Goal: Information Seeking & Learning: Learn about a topic

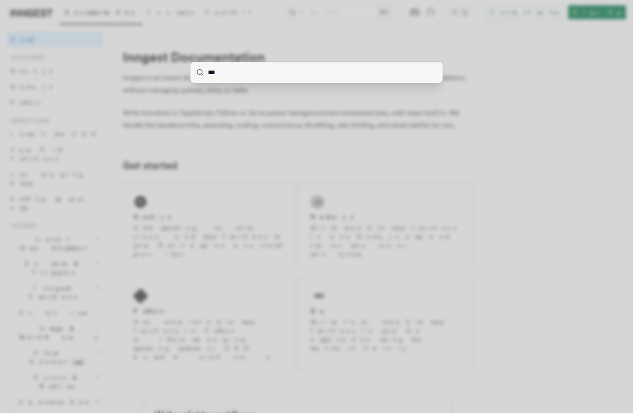
type input "****"
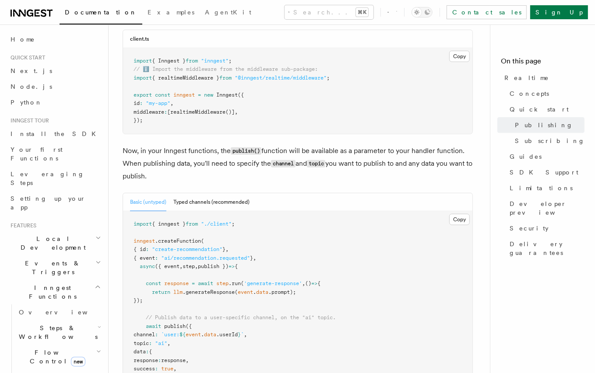
scroll to position [729, 0]
click at [190, 75] on span "{ realtimeMiddleware }" at bounding box center [185, 78] width 67 height 6
click at [214, 264] on span "publish })" at bounding box center [213, 267] width 31 height 6
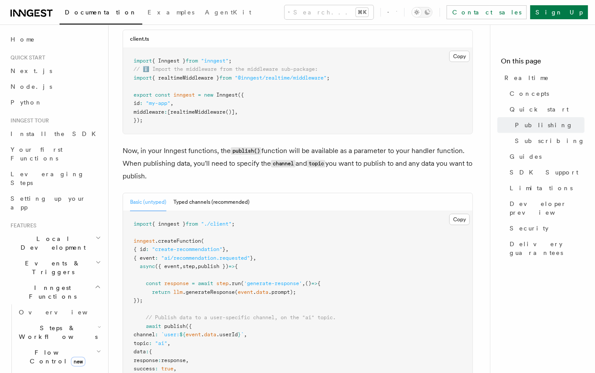
click at [197, 109] on span "realtimeMiddleware" at bounding box center [197, 112] width 55 height 6
click at [225, 109] on span "realtimeMiddleware" at bounding box center [197, 112] width 55 height 6
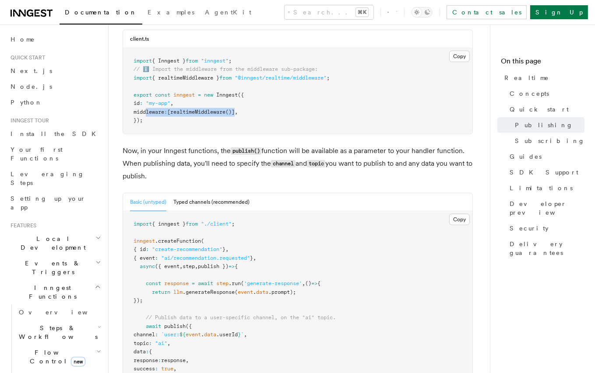
drag, startPoint x: 243, startPoint y: 101, endPoint x: 147, endPoint y: 101, distance: 96.3
click at [147, 109] on span "middleware : [ realtimeMiddleware ()] ," at bounding box center [186, 112] width 104 height 6
click at [172, 75] on span "{ realtimeMiddleware }" at bounding box center [185, 78] width 67 height 6
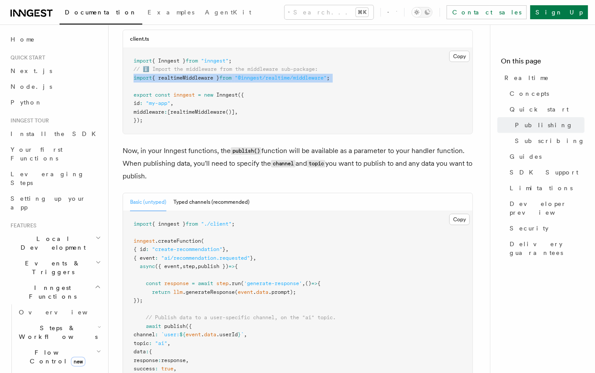
click at [172, 75] on span "{ realtimeMiddleware }" at bounding box center [185, 78] width 67 height 6
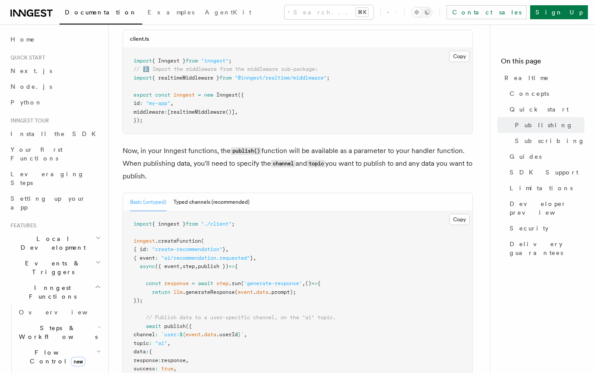
click at [170, 109] on span "[" at bounding box center [168, 112] width 3 height 6
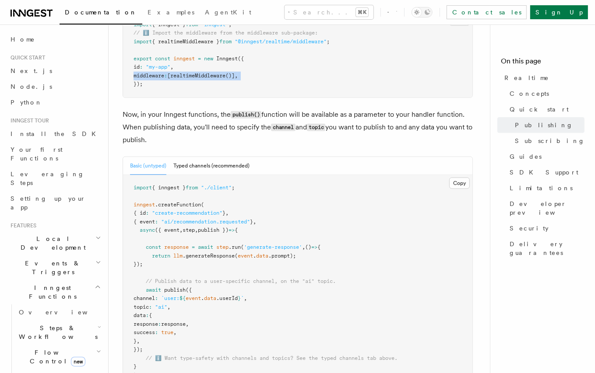
scroll to position [765, 0]
click at [203, 72] on span "realtimeMiddleware" at bounding box center [197, 75] width 55 height 6
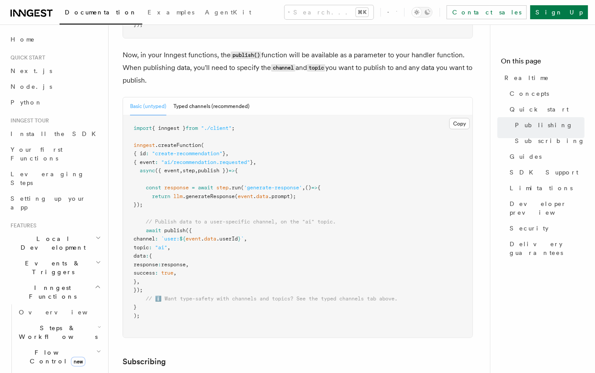
scroll to position [831, 0]
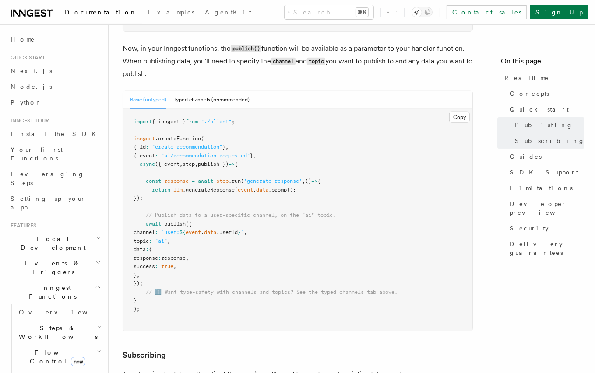
click at [220, 161] on span "publish })" at bounding box center [213, 164] width 31 height 6
click at [176, 221] on span "publish" at bounding box center [174, 224] width 21 height 6
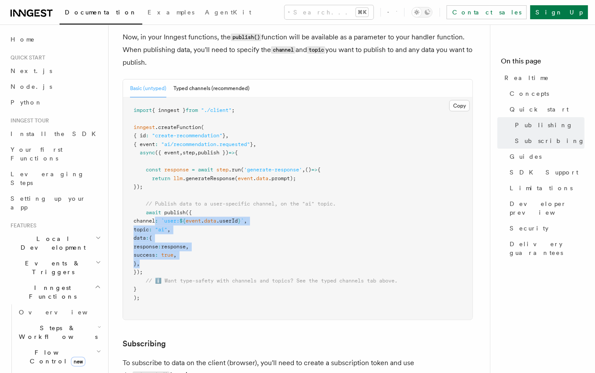
drag, startPoint x: 155, startPoint y: 209, endPoint x: 169, endPoint y: 253, distance: 46.1
click at [168, 255] on pre "import { inngest } from "./client" ; inngest .createFunction ( { id : "create-r…" at bounding box center [297, 209] width 349 height 222
click at [169, 253] on pre "import { inngest } from "./client" ; inngest .createFunction ( { id : "create-r…" at bounding box center [297, 209] width 349 height 222
drag, startPoint x: 168, startPoint y: 252, endPoint x: 127, endPoint y: 209, distance: 59.1
click at [127, 209] on pre "import { inngest } from "./client" ; inngest .createFunction ( { id : "create-r…" at bounding box center [297, 209] width 349 height 222
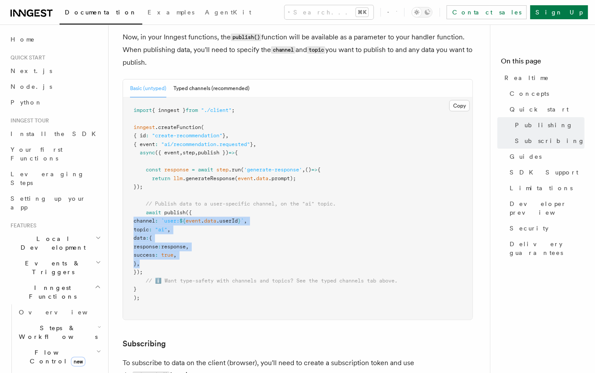
click at [149, 227] on span "topic" at bounding box center [141, 230] width 15 height 6
drag, startPoint x: 180, startPoint y: 211, endPoint x: 267, endPoint y: 210, distance: 86.7
click at [247, 218] on span "channel : `user: ${ event . data .userId } ` ," at bounding box center [190, 221] width 113 height 6
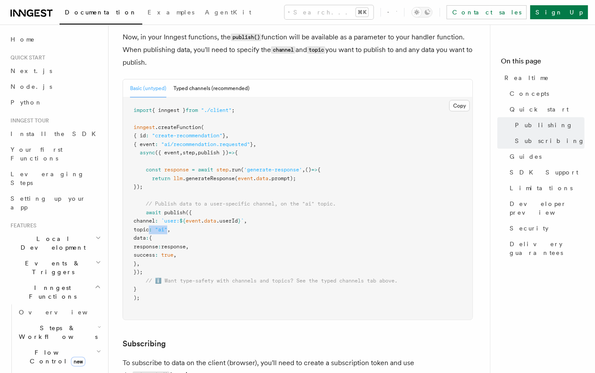
drag, startPoint x: 169, startPoint y: 221, endPoint x: 186, endPoint y: 220, distance: 17.1
click at [186, 220] on pre "import { inngest } from "./client" ; inngest .createFunction ( { id : "create-r…" at bounding box center [297, 209] width 349 height 222
click at [167, 227] on span ""ai"" at bounding box center [161, 230] width 12 height 6
drag, startPoint x: 172, startPoint y: 226, endPoint x: 174, endPoint y: 249, distance: 23.4
click at [174, 249] on pre "import { inngest } from "./client" ; inngest .createFunction ( { id : "create-r…" at bounding box center [297, 209] width 349 height 222
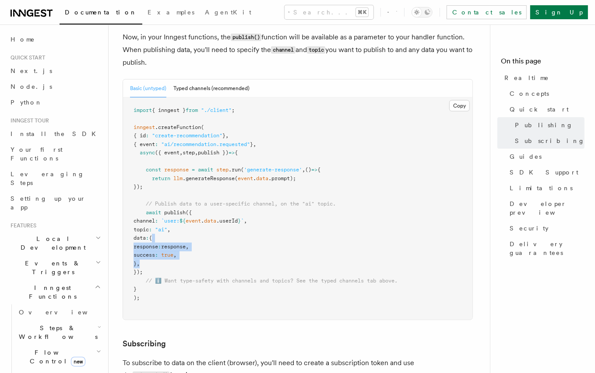
click at [174, 249] on pre "import { inngest } from "./client" ; inngest .createFunction ( { id : "create-r…" at bounding box center [297, 209] width 349 height 222
click at [186, 244] on span "response" at bounding box center [173, 247] width 25 height 6
drag, startPoint x: 179, startPoint y: 213, endPoint x: 185, endPoint y: 234, distance: 21.5
click at [185, 234] on pre "import { inngest } from "./client" ; inngest .createFunction ( { id : "create-r…" at bounding box center [297, 209] width 349 height 222
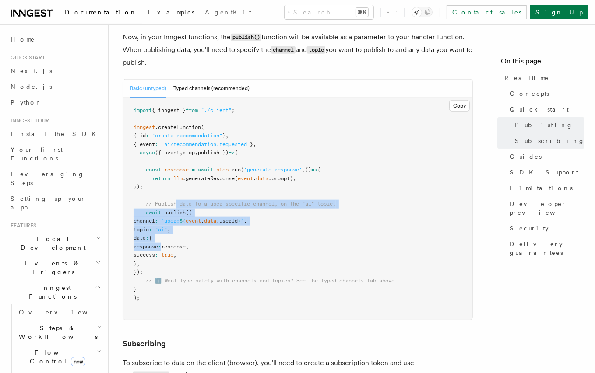
click at [148, 15] on span "Examples" at bounding box center [171, 12] width 47 height 7
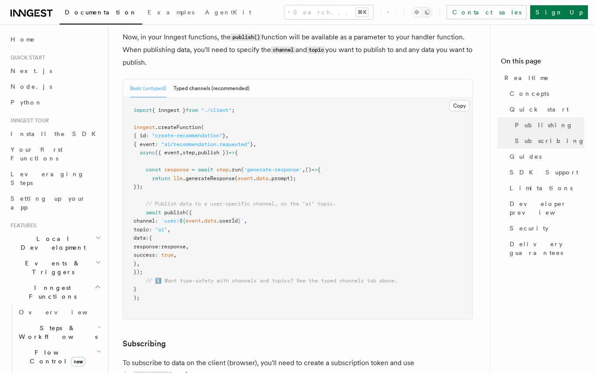
click at [189, 183] on pre "import { inngest } from "./client" ; inngest .createFunction ( { id : "create-r…" at bounding box center [297, 209] width 349 height 222
drag, startPoint x: 158, startPoint y: 258, endPoint x: 146, endPoint y: 203, distance: 56.9
click at [146, 203] on pre "import { inngest } from "./client" ; inngest .createFunction ( { id : "create-r…" at bounding box center [297, 209] width 349 height 222
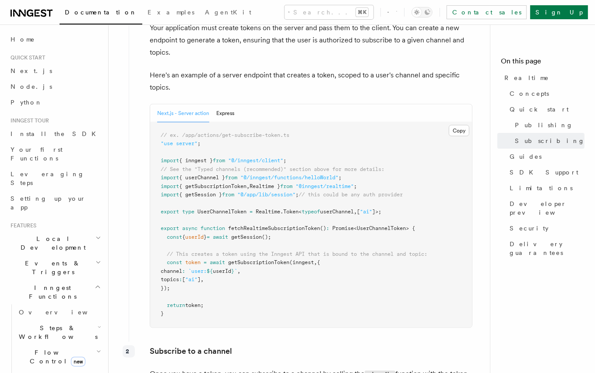
scroll to position [1271, 0]
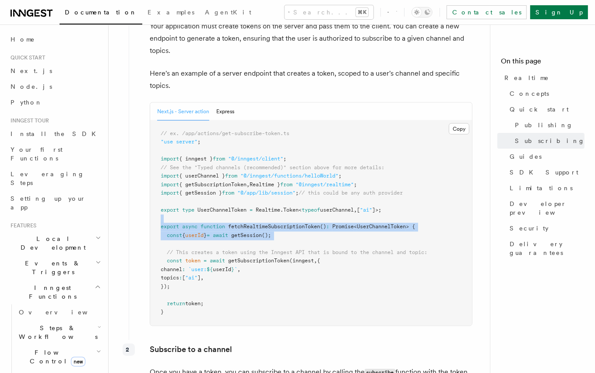
drag, startPoint x: 247, startPoint y: 208, endPoint x: 257, endPoint y: 238, distance: 31.7
click at [253, 238] on pre "// ex. /app/actions/get-subscribe-token.ts "use server" ; import { inngest } fr…" at bounding box center [311, 223] width 322 height 205
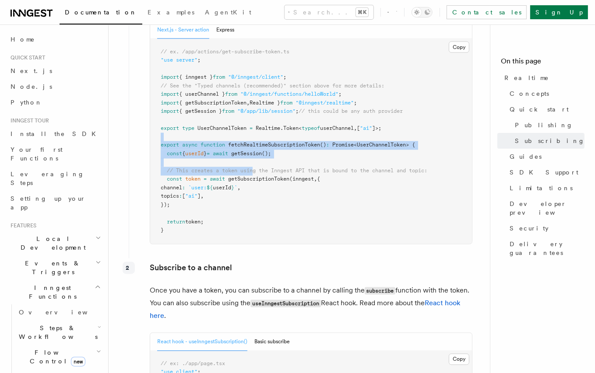
scroll to position [1360, 0]
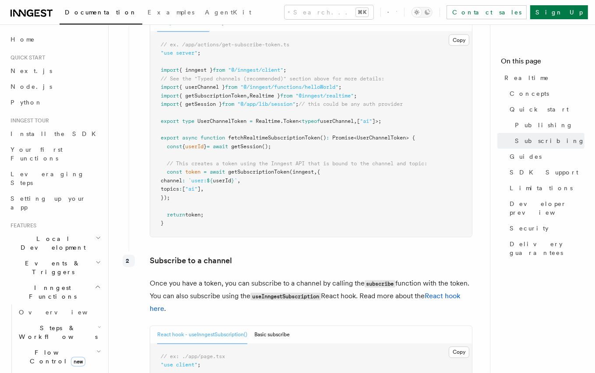
click at [252, 178] on pre "// ex. /app/actions/get-subscribe-token.ts "use server" ; import { inngest } fr…" at bounding box center [311, 134] width 322 height 205
drag, startPoint x: 222, startPoint y: 190, endPoint x: 186, endPoint y: 134, distance: 67.4
click at [186, 134] on pre "// ex. /app/actions/get-subscribe-token.ts "use server" ; import { inngest } fr…" at bounding box center [311, 134] width 322 height 205
click at [185, 144] on span "{" at bounding box center [183, 147] width 3 height 6
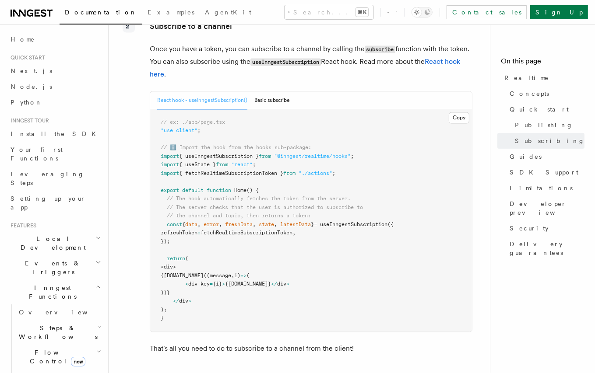
scroll to position [1595, 0]
click at [265, 91] on button "Basic subscribe" at bounding box center [271, 100] width 35 height 18
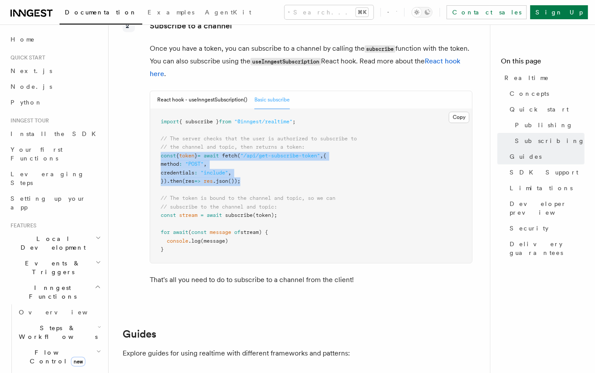
drag, startPoint x: 253, startPoint y: 171, endPoint x: 160, endPoint y: 143, distance: 97.0
click at [160, 143] on pre "import { subscribe } from "@inngest/realtime" ; // The server checks that the u…" at bounding box center [311, 186] width 322 height 154
click at [197, 153] on span "}" at bounding box center [195, 156] width 3 height 6
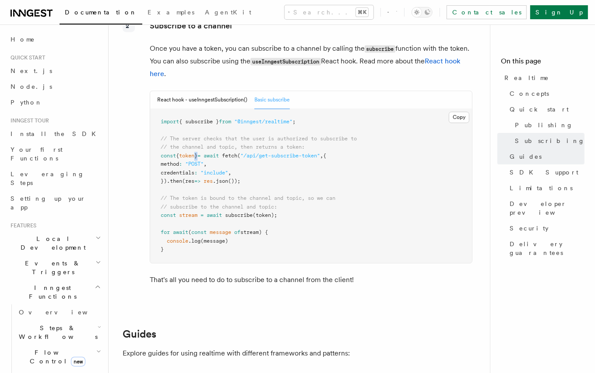
click at [197, 153] on span "}" at bounding box center [195, 156] width 3 height 6
click at [194, 153] on span "token" at bounding box center [186, 156] width 15 height 6
click at [263, 212] on span "(token);" at bounding box center [265, 215] width 25 height 6
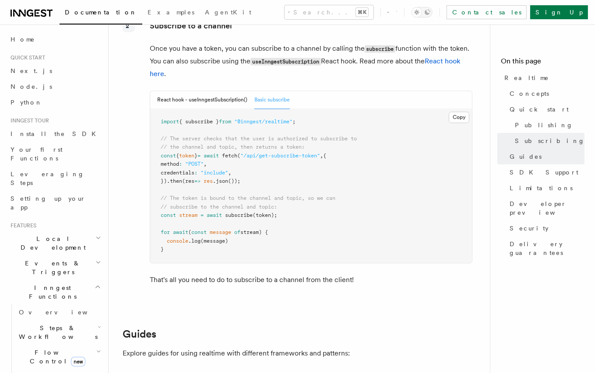
click at [242, 212] on span "subscribe" at bounding box center [239, 215] width 28 height 6
click at [276, 212] on span "(token);" at bounding box center [265, 215] width 25 height 6
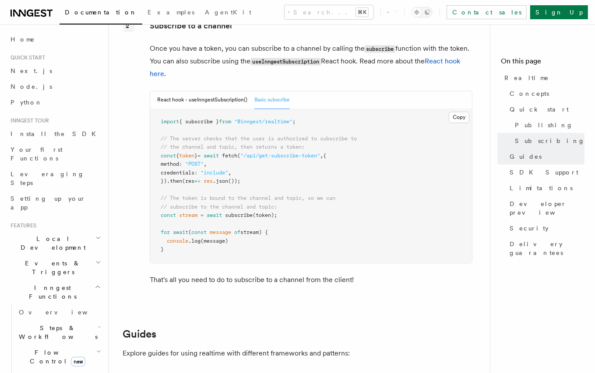
click at [267, 212] on span "(token);" at bounding box center [265, 215] width 25 height 6
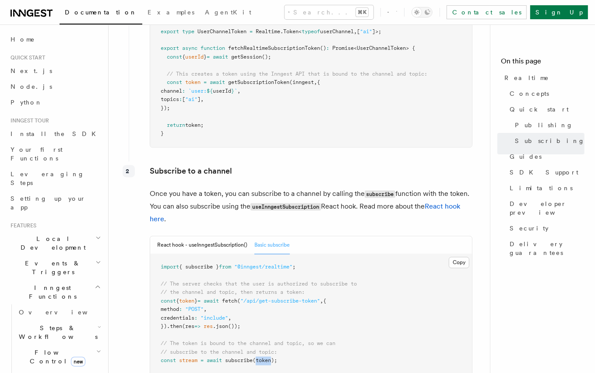
scroll to position [1355, 0]
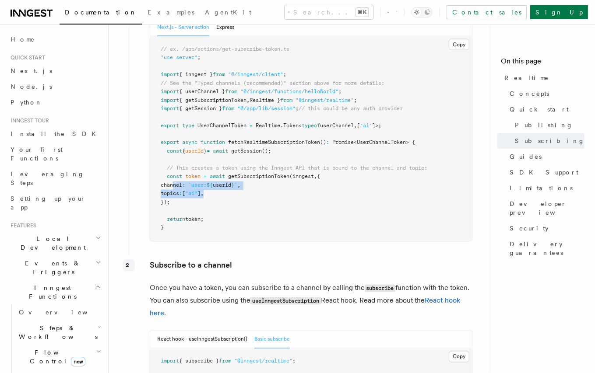
drag, startPoint x: 178, startPoint y: 175, endPoint x: 221, endPoint y: 183, distance: 43.2
click at [221, 183] on pre "// ex. /app/actions/get-subscribe-token.ts "use server" ; import { inngest } fr…" at bounding box center [311, 138] width 322 height 205
click at [204, 191] on span "," at bounding box center [202, 194] width 3 height 6
drag, startPoint x: 200, startPoint y: 173, endPoint x: 250, endPoint y: 174, distance: 49.9
click at [240, 183] on span "channel : `user: ${ userId } ` ," at bounding box center [201, 186] width 80 height 6
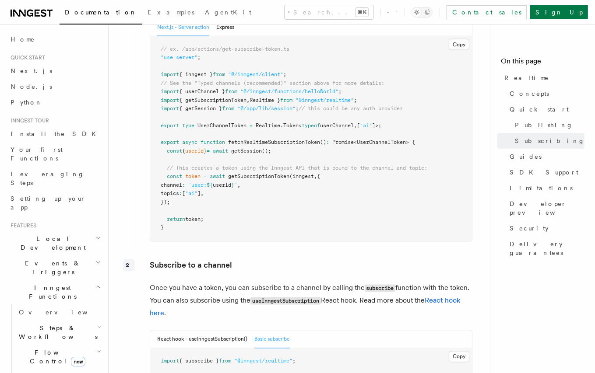
click at [231, 183] on span "userId" at bounding box center [222, 186] width 18 height 6
click at [207, 186] on pre "// ex. /app/actions/get-subscribe-token.ts "use server" ; import { inngest } fr…" at bounding box center [311, 138] width 322 height 205
click at [197, 191] on span ""ai"" at bounding box center [191, 194] width 12 height 6
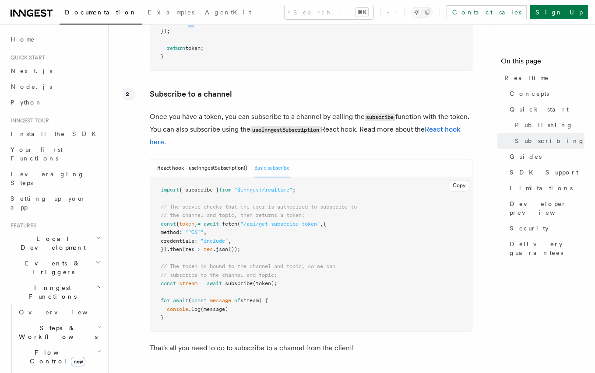
scroll to position [1546, 0]
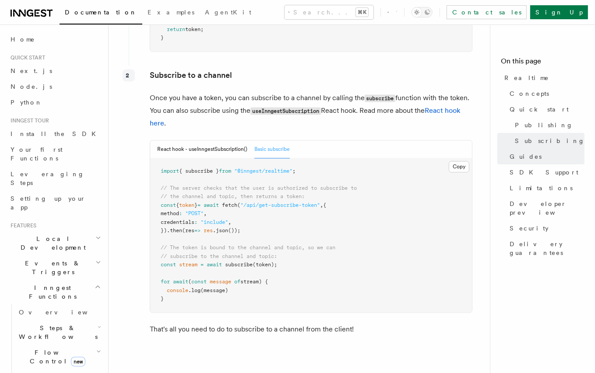
click at [194, 202] on span "token" at bounding box center [186, 205] width 15 height 6
click at [266, 262] on span "(token);" at bounding box center [265, 265] width 25 height 6
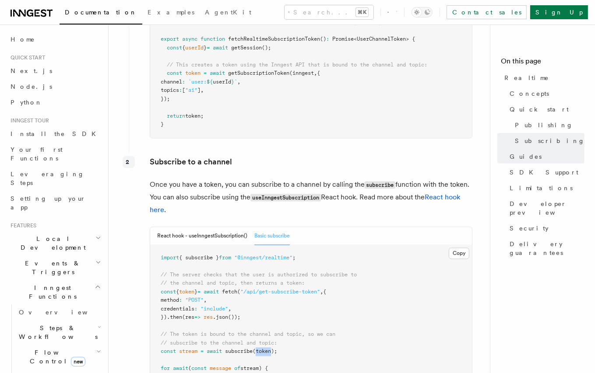
scroll to position [1400, 0]
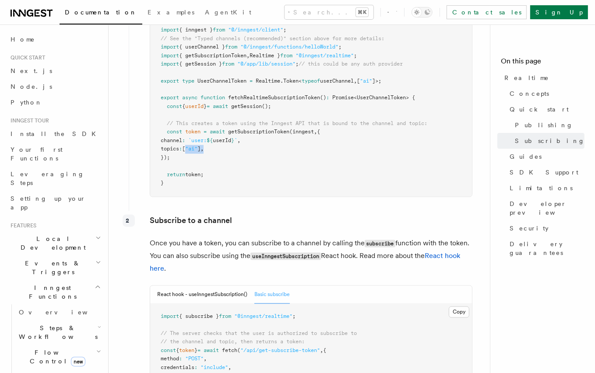
drag, startPoint x: 222, startPoint y: 137, endPoint x: 200, endPoint y: 137, distance: 21.9
click at [199, 137] on pre "// ex. /app/actions/get-subscribe-token.ts "use server" ; import { inngest } fr…" at bounding box center [311, 94] width 322 height 205
drag, startPoint x: 204, startPoint y: 128, endPoint x: 247, endPoint y: 128, distance: 42.5
click at [240, 138] on span "channel : `user: ${ userId } ` ," at bounding box center [201, 141] width 80 height 6
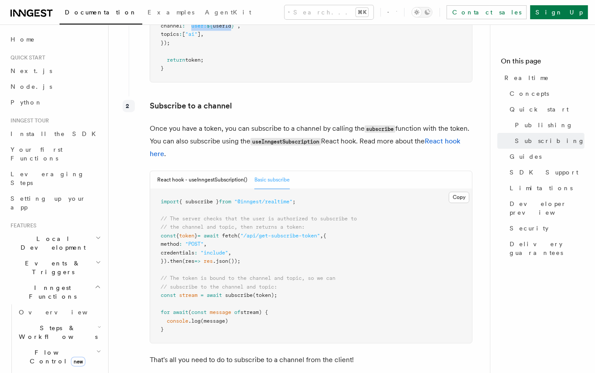
scroll to position [1517, 0]
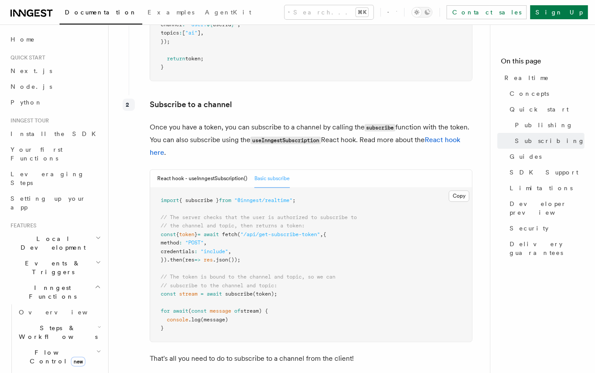
click at [183, 291] on span "stream" at bounding box center [188, 294] width 18 height 6
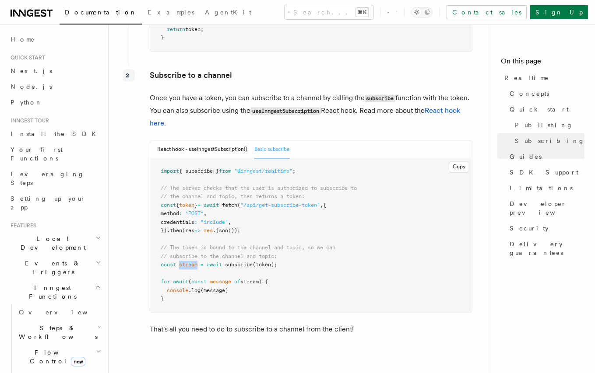
scroll to position [1556, 0]
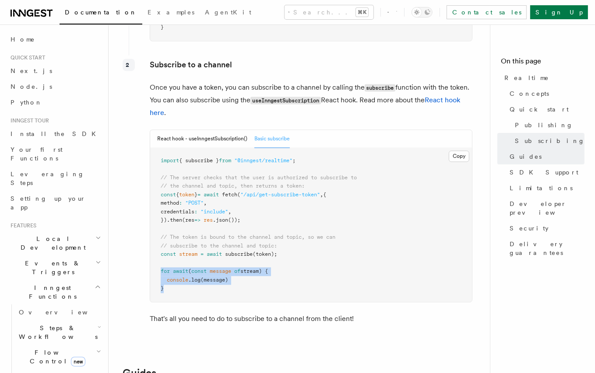
drag, startPoint x: 174, startPoint y: 277, endPoint x: 155, endPoint y: 259, distance: 25.4
click at [155, 259] on pre "import { subscribe } from "@inngest/realtime" ; // The server checks that the u…" at bounding box center [311, 225] width 322 height 154
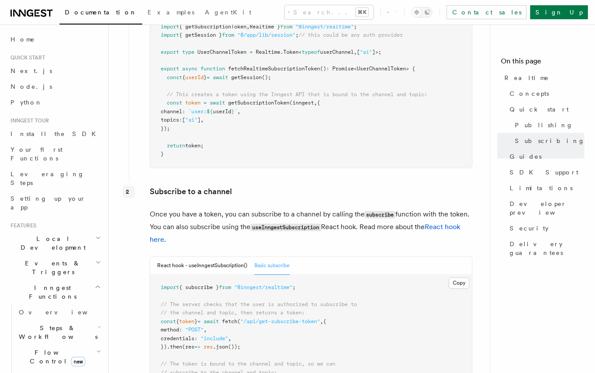
scroll to position [1241, 0]
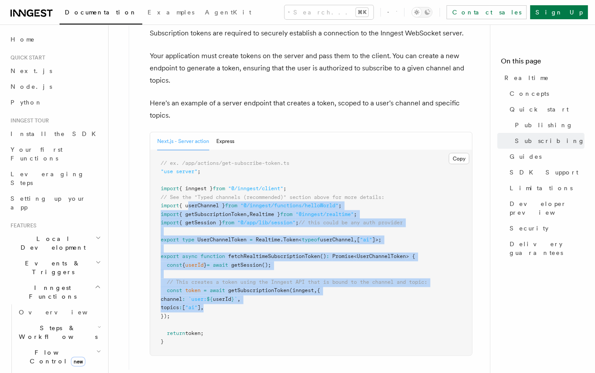
drag, startPoint x: 228, startPoint y: 299, endPoint x: 189, endPoint y: 194, distance: 112.5
click at [189, 194] on pre "// ex. /app/actions/get-subscribe-token.ts "use server" ; import { inngest } fr…" at bounding box center [311, 253] width 322 height 205
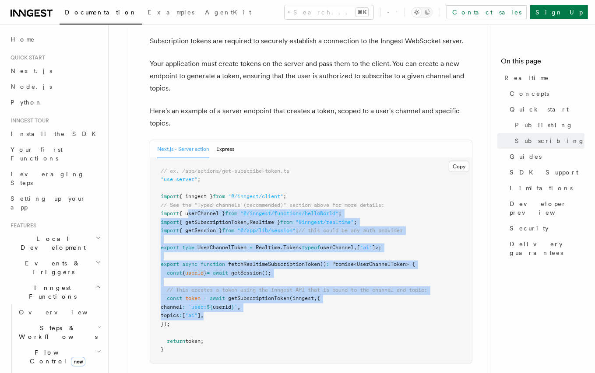
scroll to position [1231, 0]
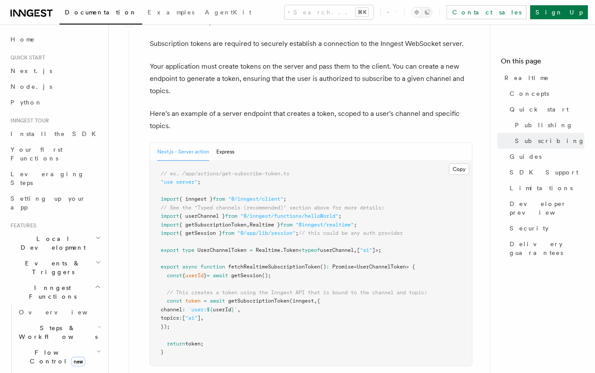
click at [196, 205] on span "// See the "Typed channels (recommended)" section above for more details:" at bounding box center [273, 208] width 224 height 6
click at [259, 293] on pre "// ex. /app/actions/get-subscribe-token.ts "use server" ; import { inngest } fr…" at bounding box center [311, 263] width 322 height 205
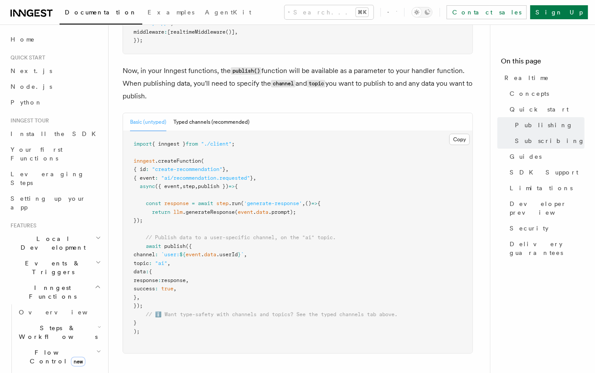
scroll to position [805, 0]
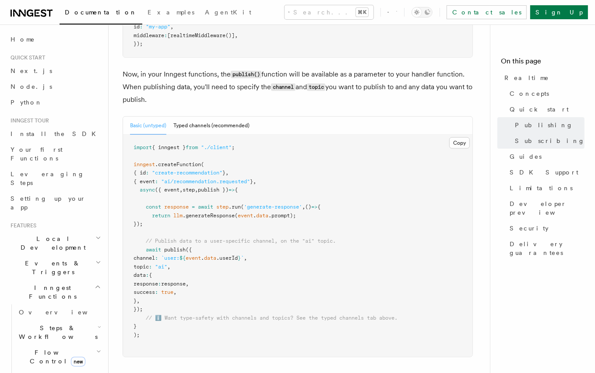
click at [214, 187] on span "publish })" at bounding box center [213, 190] width 31 height 6
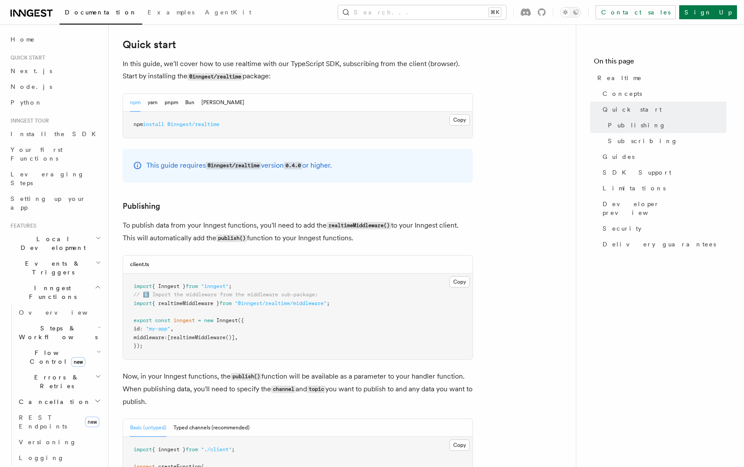
scroll to position [472, 0]
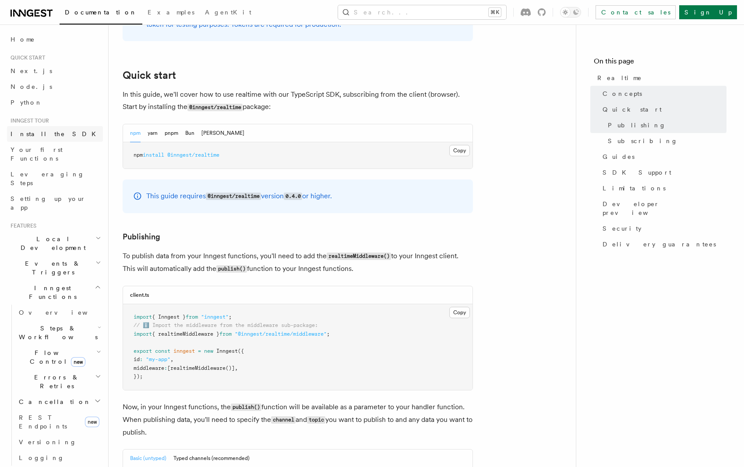
click at [39, 129] on link "Install the SDK" at bounding box center [55, 134] width 96 height 16
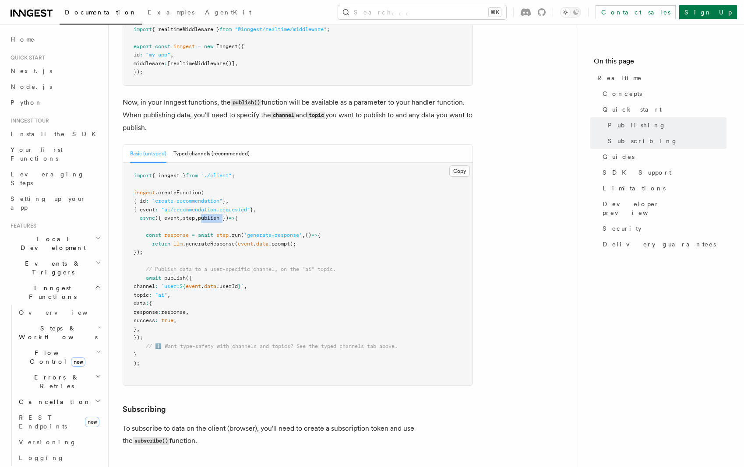
scroll to position [774, 0]
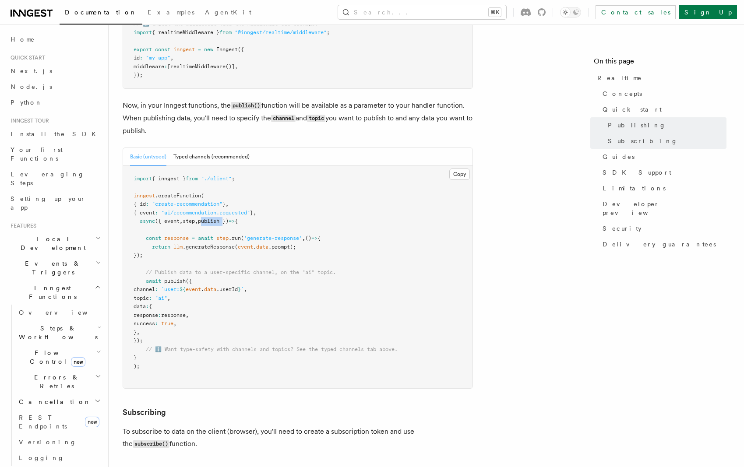
click at [213, 218] on span "publish })" at bounding box center [213, 221] width 31 height 6
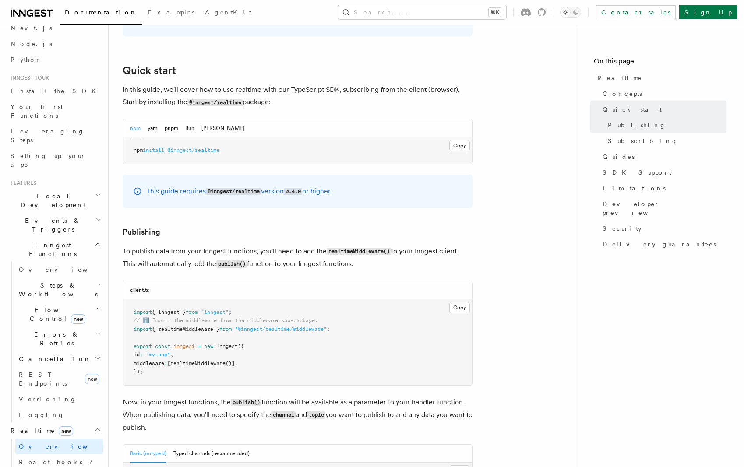
scroll to position [475, 0]
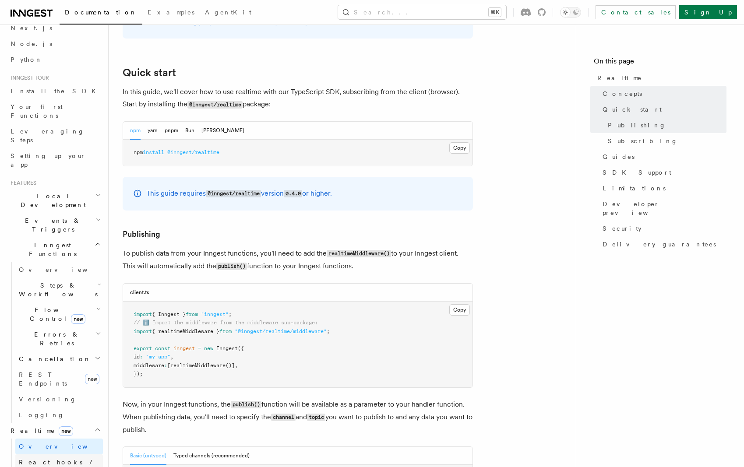
click at [42, 412] on link "React hooks / Next.js" at bounding box center [59, 466] width 88 height 25
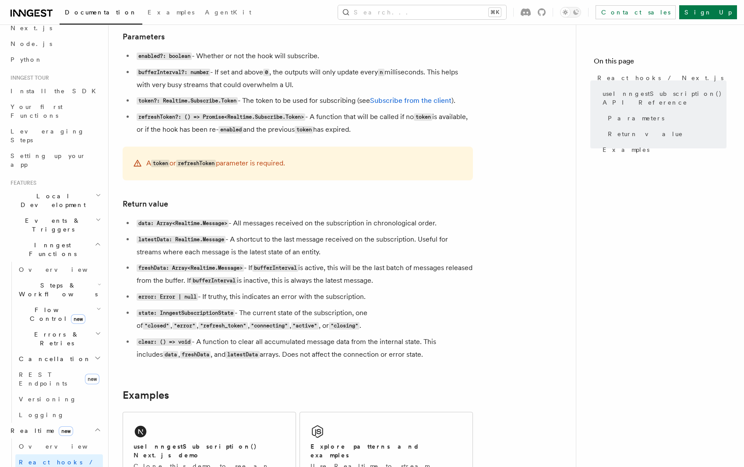
scroll to position [604, 0]
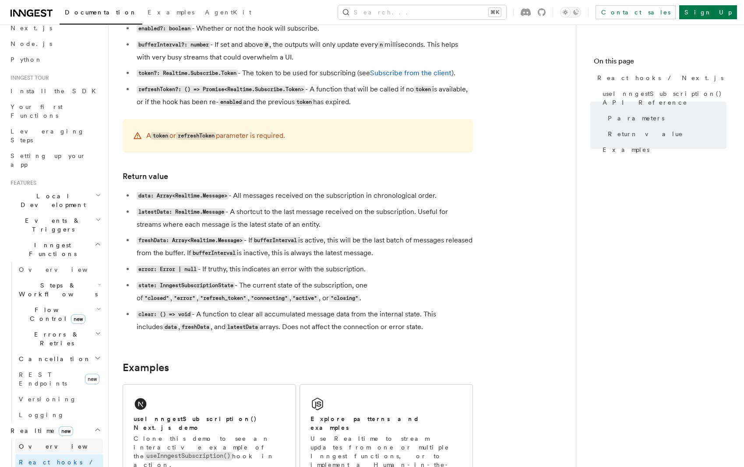
click at [36, 412] on link "Overview" at bounding box center [59, 447] width 88 height 16
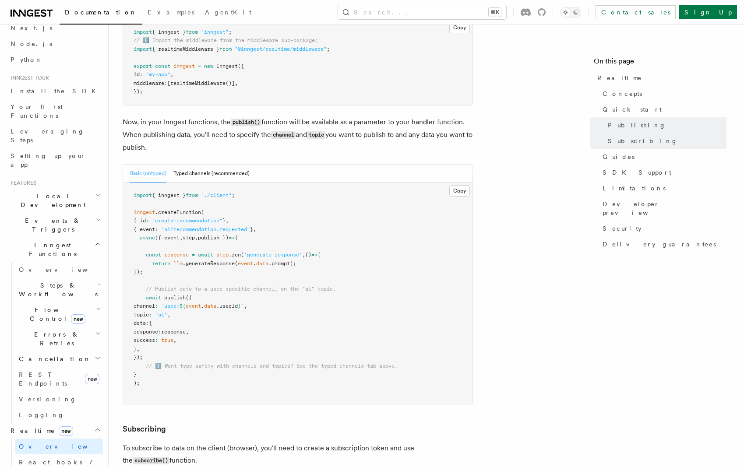
scroll to position [707, 0]
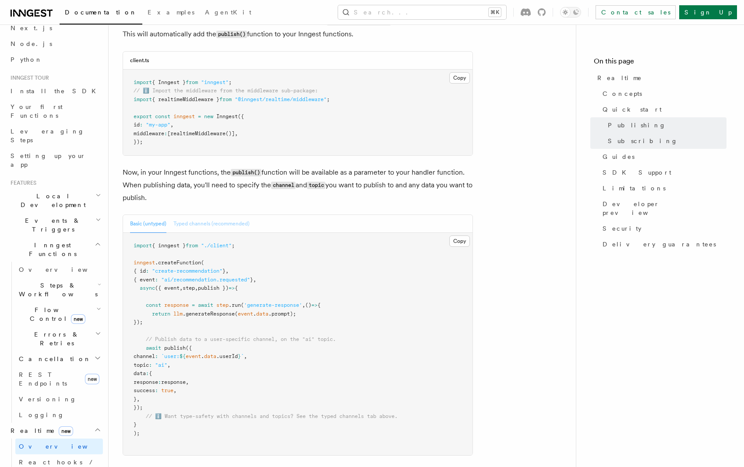
click at [208, 215] on button "Typed channels (recommended)" at bounding box center [211, 224] width 76 height 18
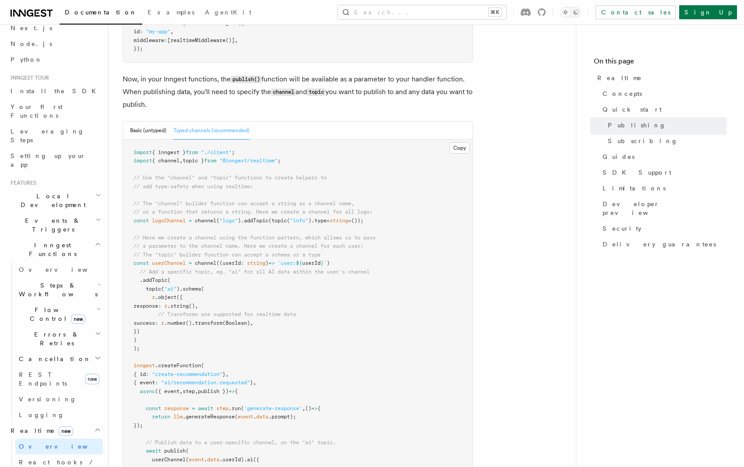
scroll to position [855, 0]
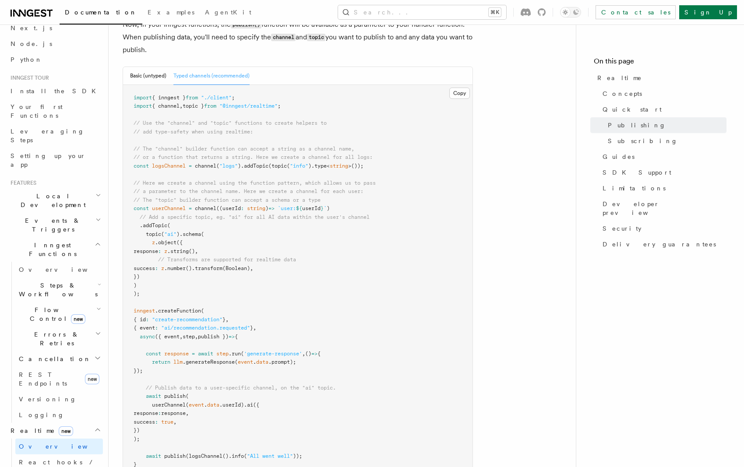
click at [190, 286] on pre "import { inngest } from "./client" ; import { channel , topic } from "@inngest/…" at bounding box center [297, 286] width 349 height 402
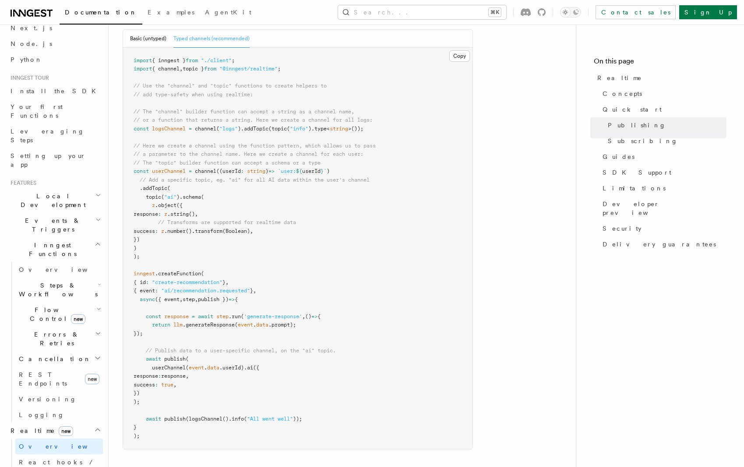
scroll to position [892, 0]
click at [151, 30] on button "Basic (untyped)" at bounding box center [148, 39] width 36 height 18
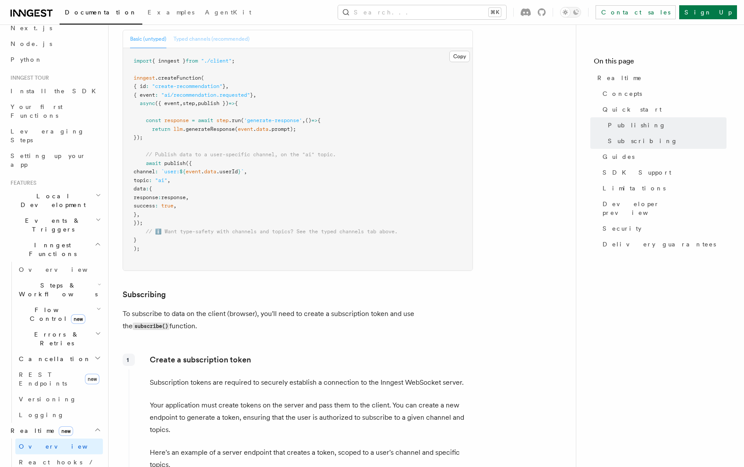
click at [200, 32] on button "Typed channels (recommended)" at bounding box center [211, 39] width 76 height 18
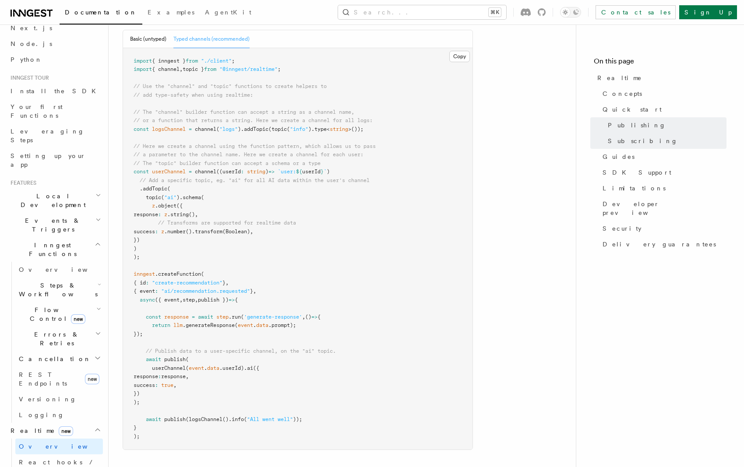
drag, startPoint x: 168, startPoint y: 242, endPoint x: 134, endPoint y: 116, distance: 130.5
click at [134, 116] on pre "import { inngest } from "./client" ; import { channel , topic } from "@inngest/…" at bounding box center [297, 249] width 349 height 402
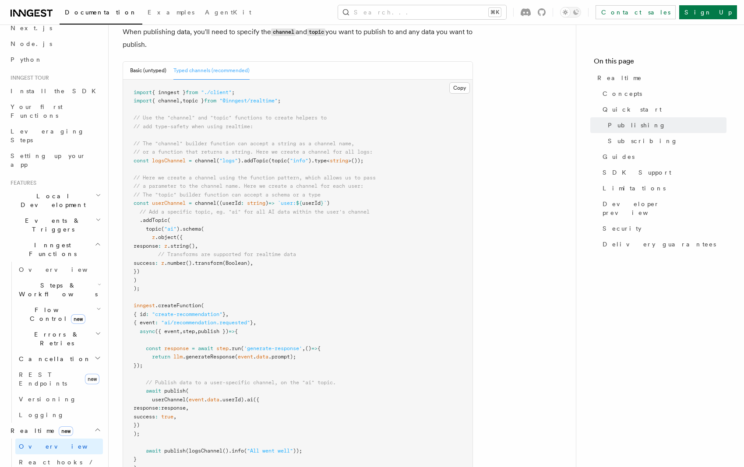
scroll to position [862, 0]
click at [189, 242] on span ".string" at bounding box center [177, 245] width 21 height 6
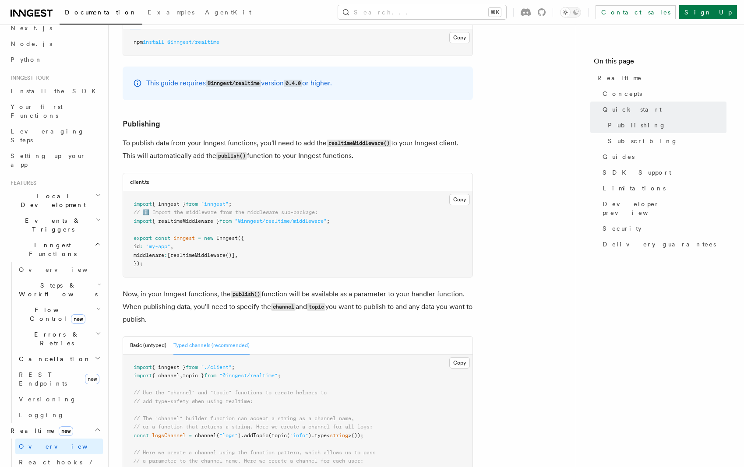
scroll to position [585, 0]
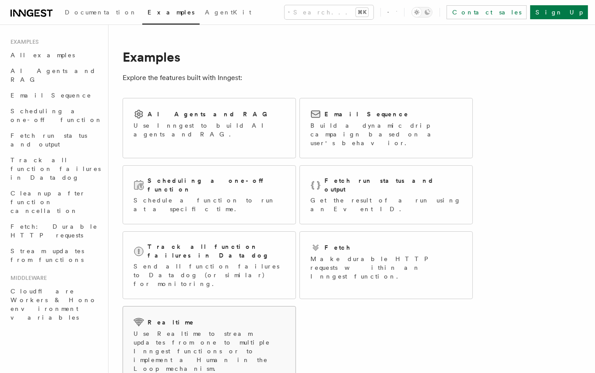
click at [205, 330] on p "Use Realtime to stream updates from one to multiple Inngest functions or to imp…" at bounding box center [209, 352] width 151 height 44
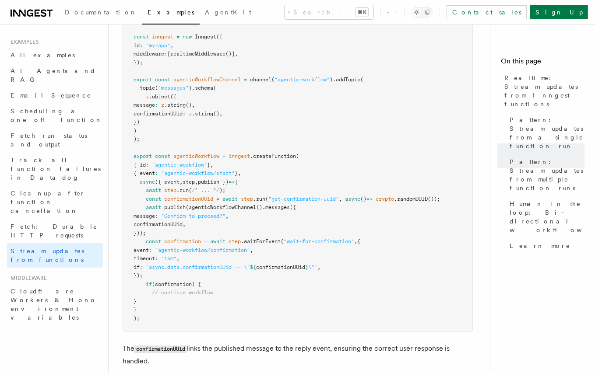
scroll to position [1811, 0]
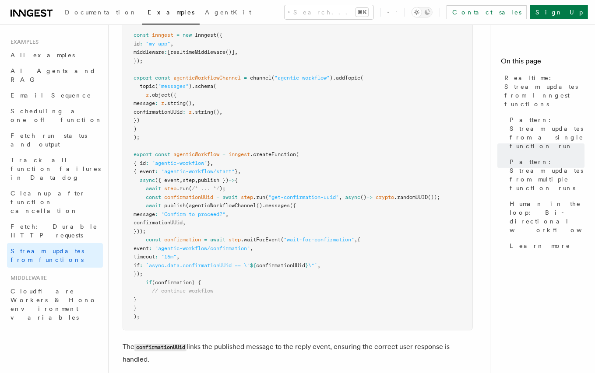
drag, startPoint x: 177, startPoint y: 187, endPoint x: 188, endPoint y: 208, distance: 24.1
click at [188, 208] on pre "import crypto from "crypto" ; import { Inngest } from "inngest" ; import { real…" at bounding box center [297, 159] width 349 height 342
click at [191, 208] on pre "import crypto from "crypto" ; import { Inngest } from "inngest" ; import { real…" at bounding box center [297, 159] width 349 height 342
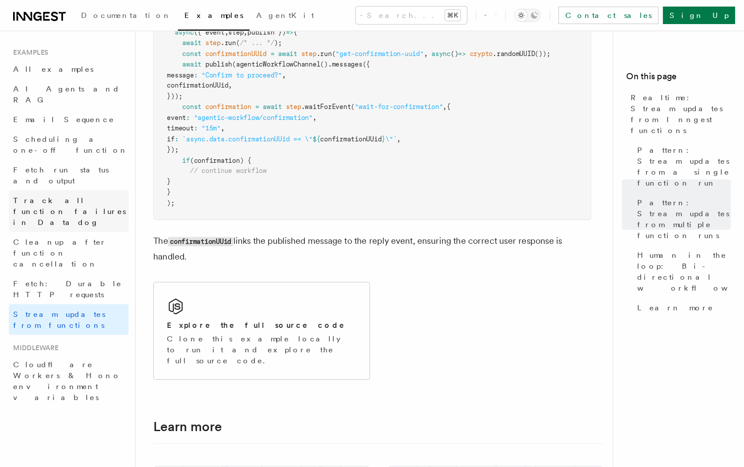
scroll to position [1965, 0]
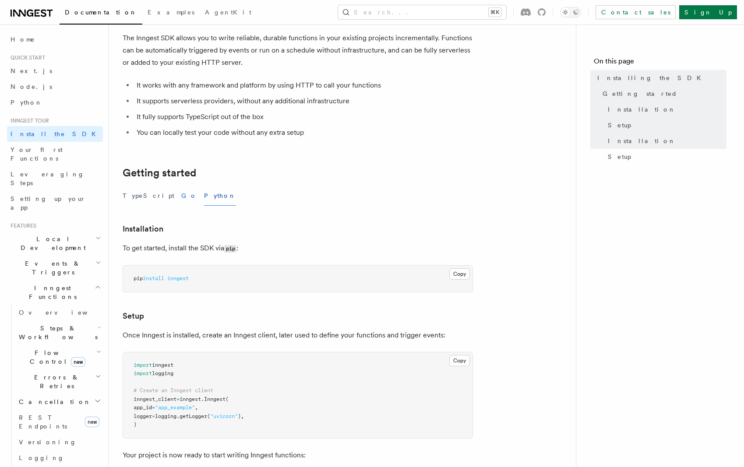
scroll to position [52, 0]
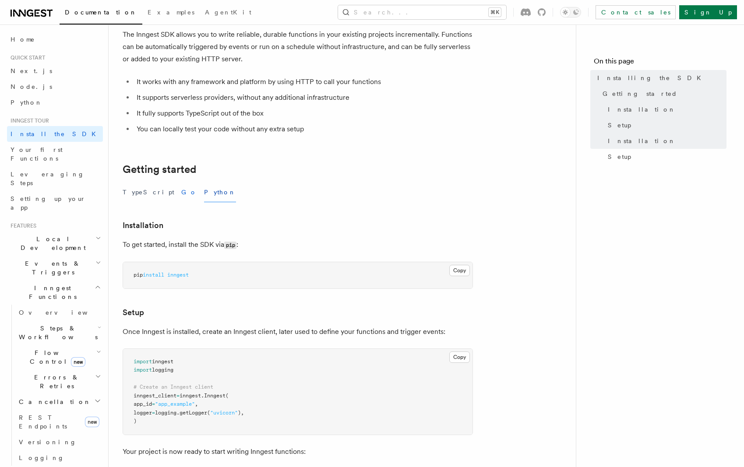
click at [181, 189] on button "Go" at bounding box center [189, 193] width 16 height 20
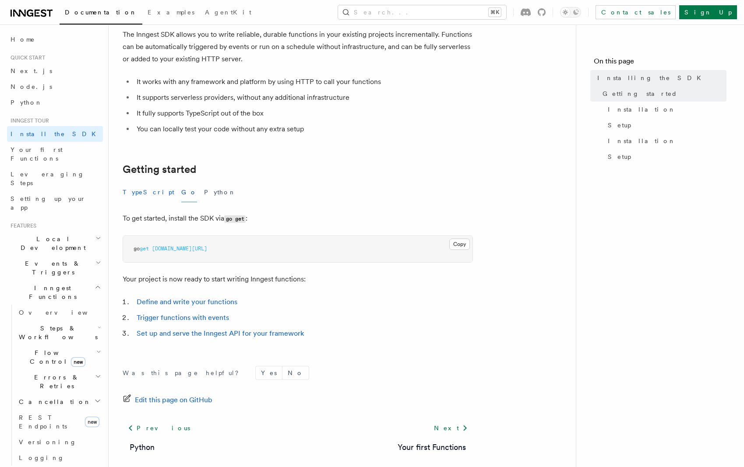
click at [148, 188] on button "TypeScript" at bounding box center [149, 193] width 52 height 20
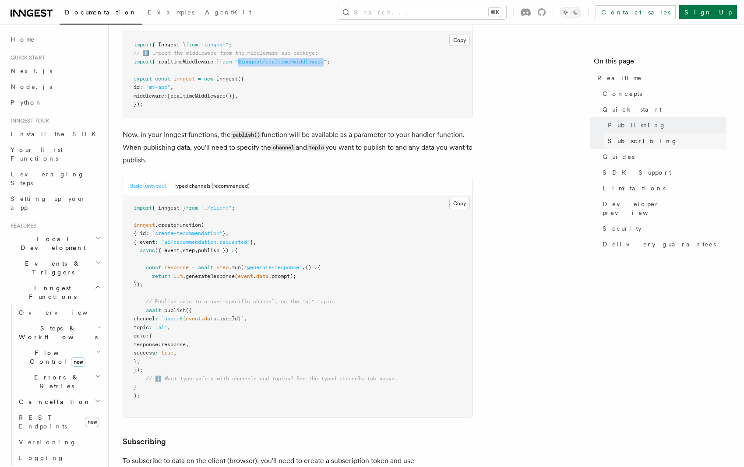
click at [628, 141] on span "Subscribing" at bounding box center [643, 141] width 70 height 9
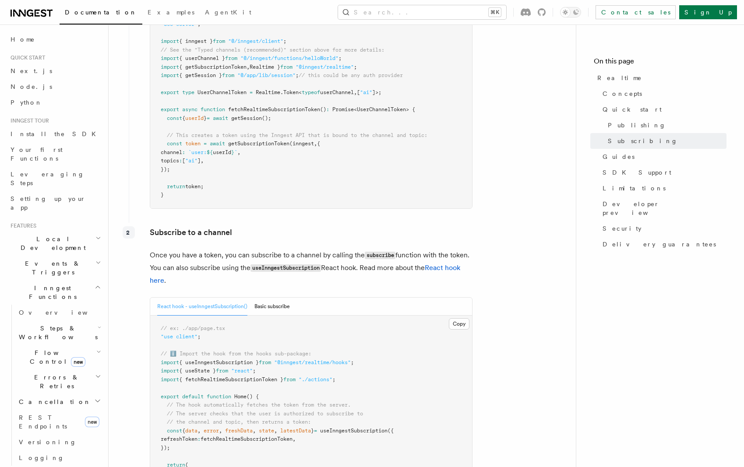
scroll to position [1351, 0]
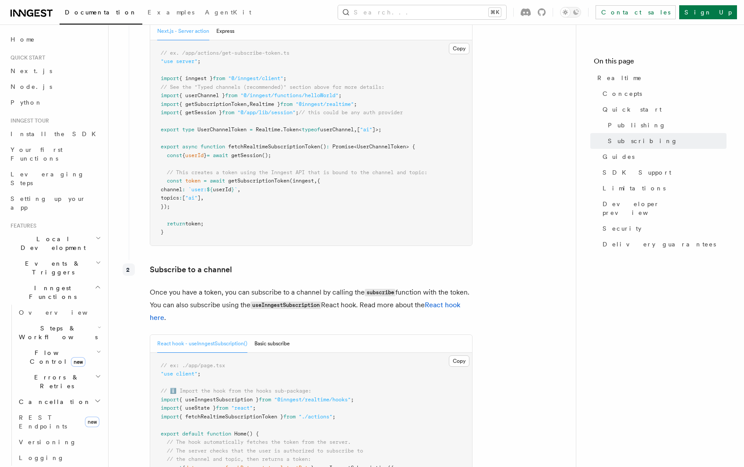
click at [195, 221] on span "token;" at bounding box center [194, 224] width 18 height 6
click at [273, 335] on button "Basic subscribe" at bounding box center [271, 344] width 35 height 18
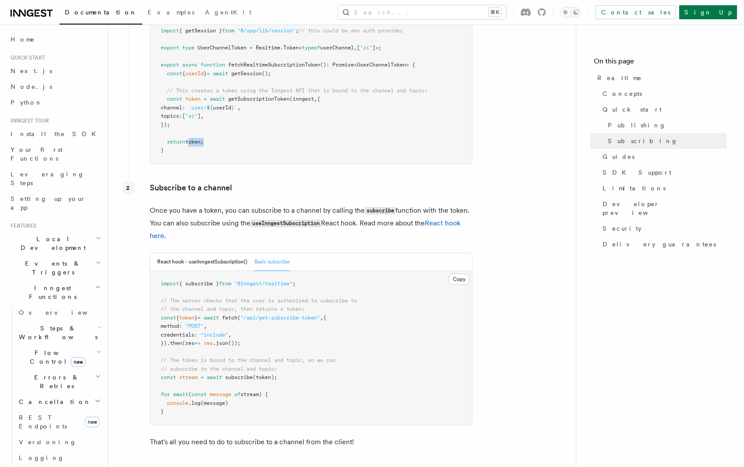
scroll to position [1545, 0]
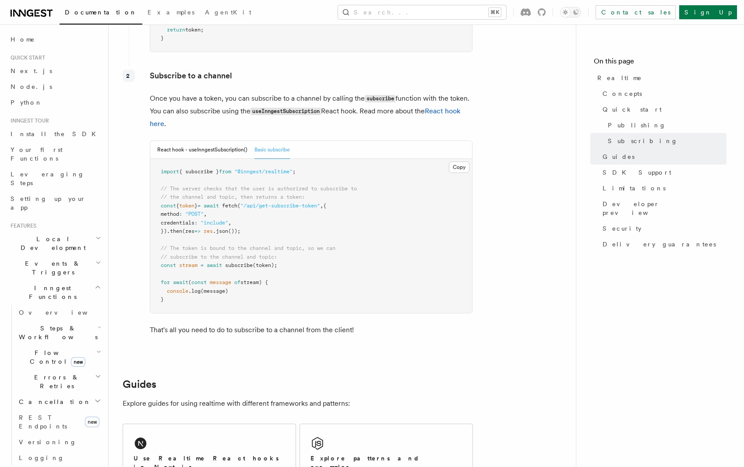
click at [188, 203] on span "token" at bounding box center [186, 206] width 15 height 6
click at [194, 203] on span "token" at bounding box center [186, 206] width 15 height 6
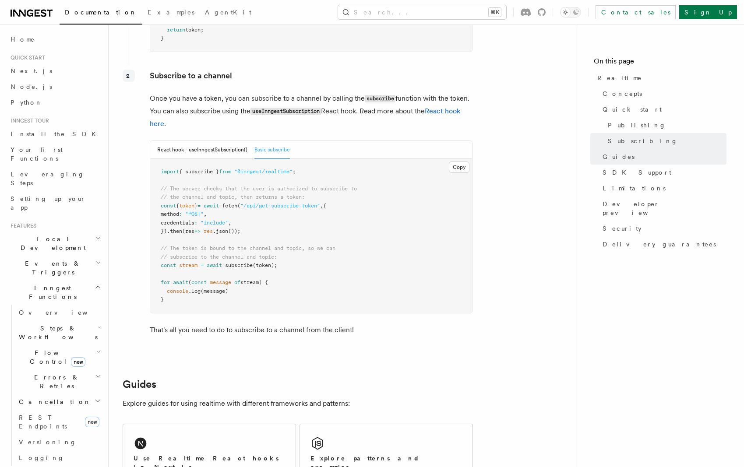
click at [236, 173] on pre "import { subscribe } from "@inngest/realtime" ; // The server checks that the u…" at bounding box center [311, 236] width 322 height 154
drag, startPoint x: 280, startPoint y: 273, endPoint x: 209, endPoint y: 197, distance: 104.1
click at [209, 197] on pre "import { subscribe } from "@inngest/realtime" ; // The server checks that the u…" at bounding box center [311, 236] width 322 height 154
click at [268, 198] on pre "import { subscribe } from "@inngest/realtime" ; // The server checks that the u…" at bounding box center [311, 236] width 322 height 154
